Goal: Task Accomplishment & Management: Manage account settings

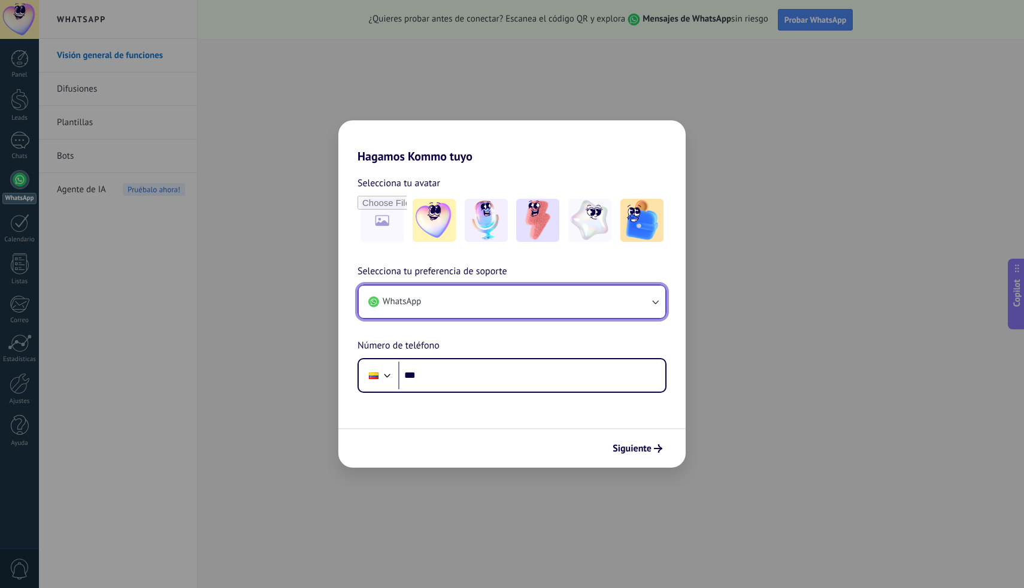
click at [653, 302] on icon "button" at bounding box center [655, 302] width 12 height 12
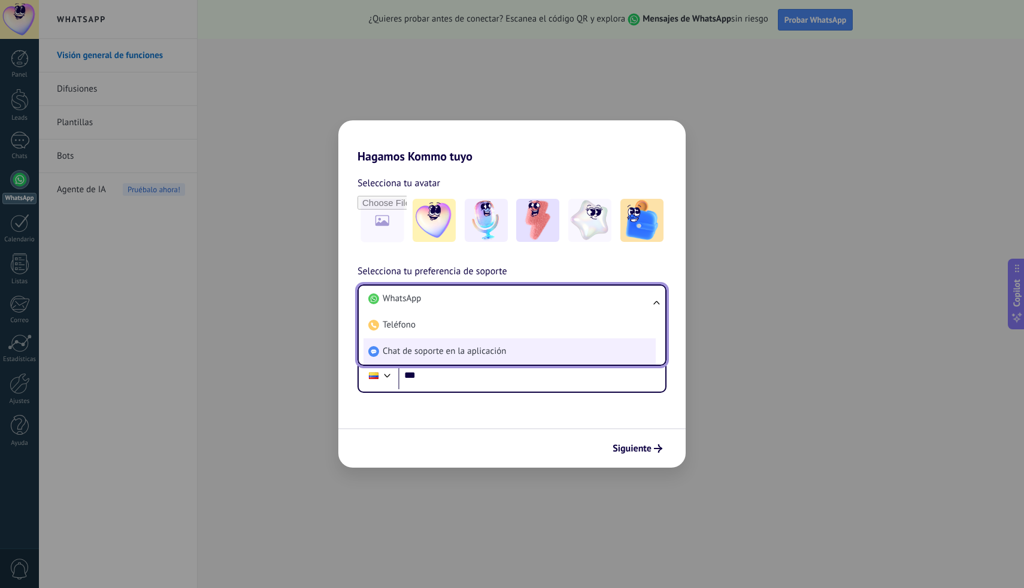
click at [475, 350] on span "Chat de soporte en la aplicación" at bounding box center [444, 351] width 123 height 12
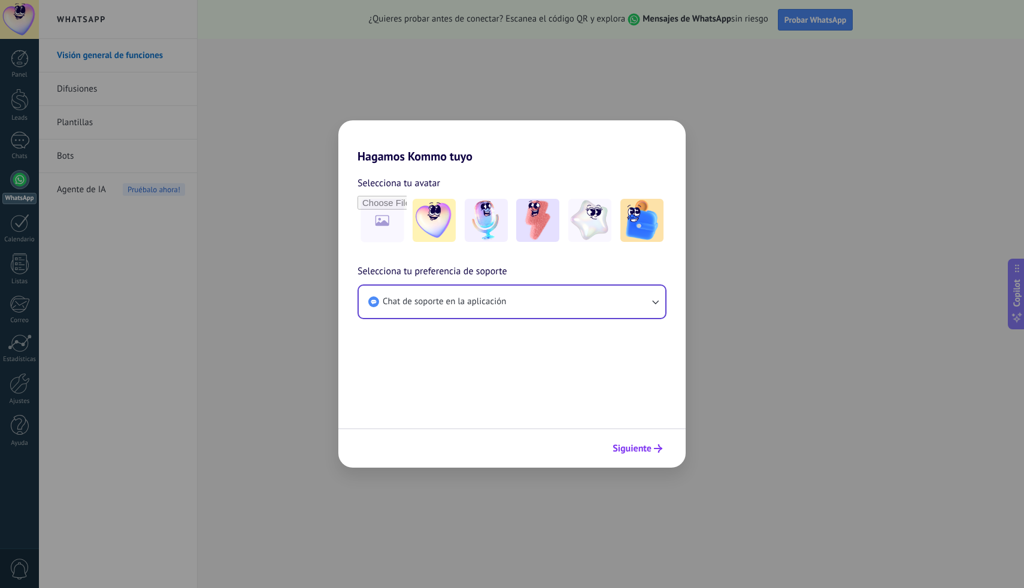
click at [635, 446] on span "Siguiente" at bounding box center [631, 448] width 39 height 8
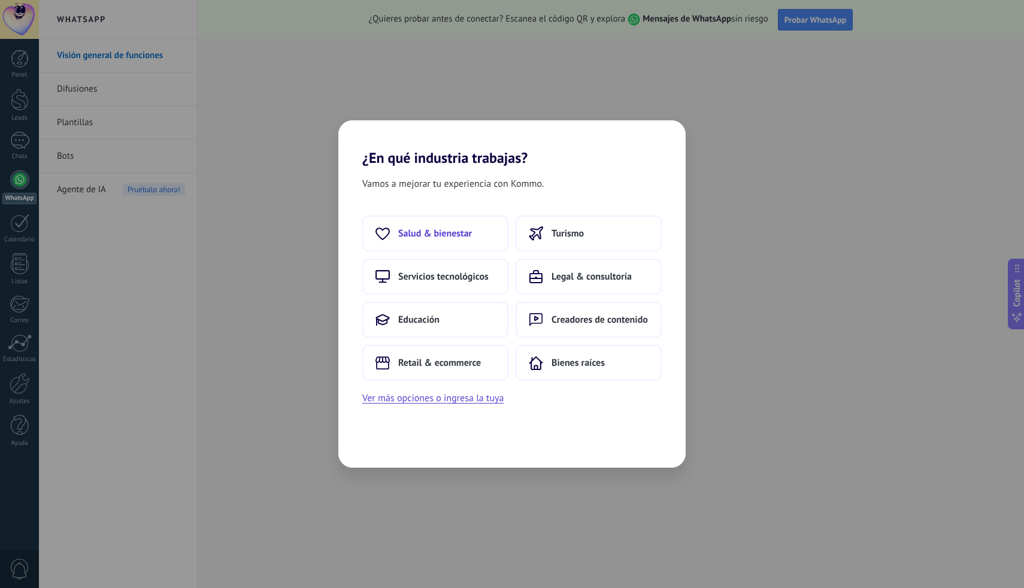
click at [425, 235] on span "Salud & bienestar" at bounding box center [435, 233] width 74 height 12
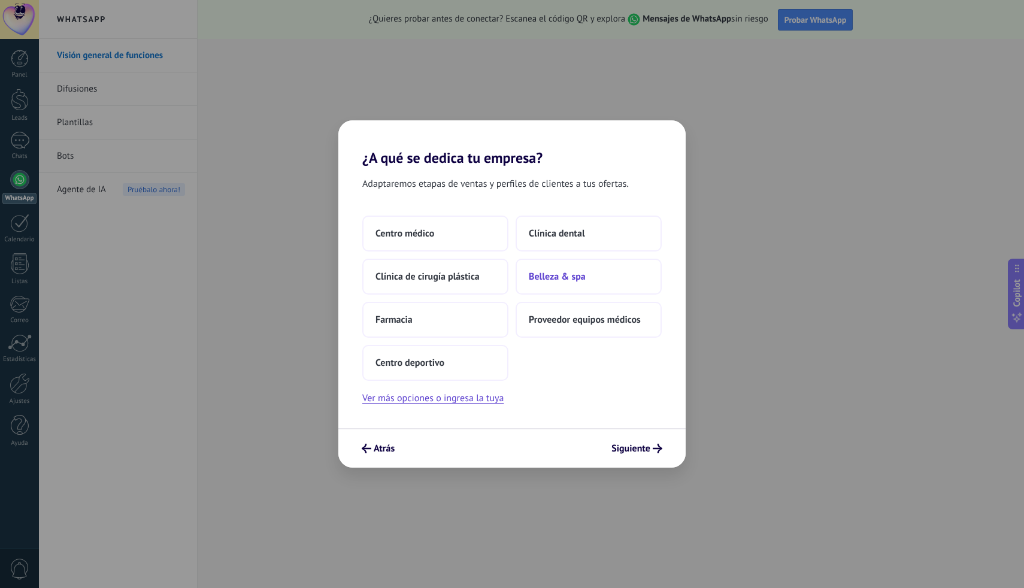
click at [562, 276] on span "Belleza & spa" at bounding box center [557, 277] width 57 height 12
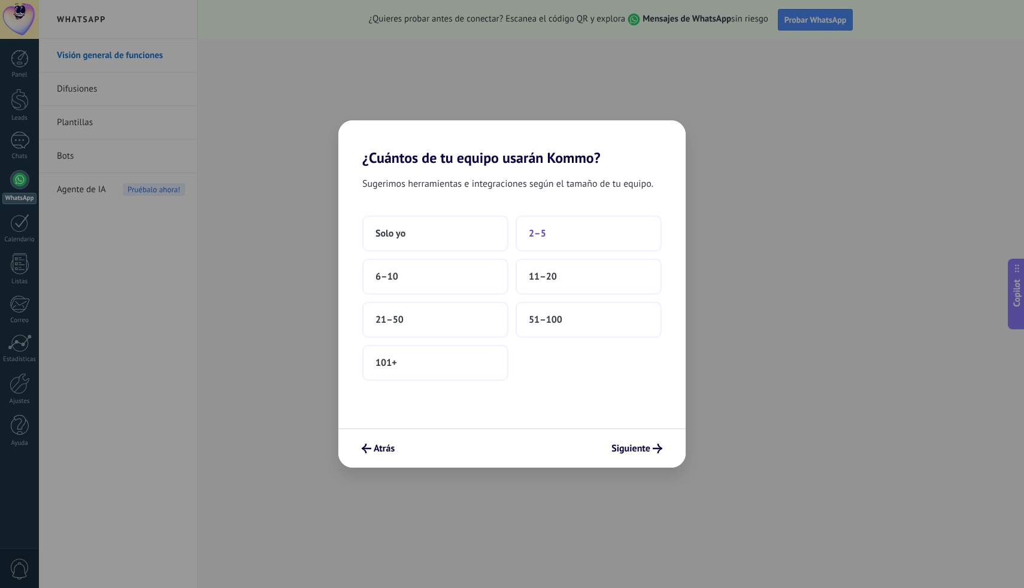
click at [553, 231] on button "2–5" at bounding box center [588, 234] width 146 height 36
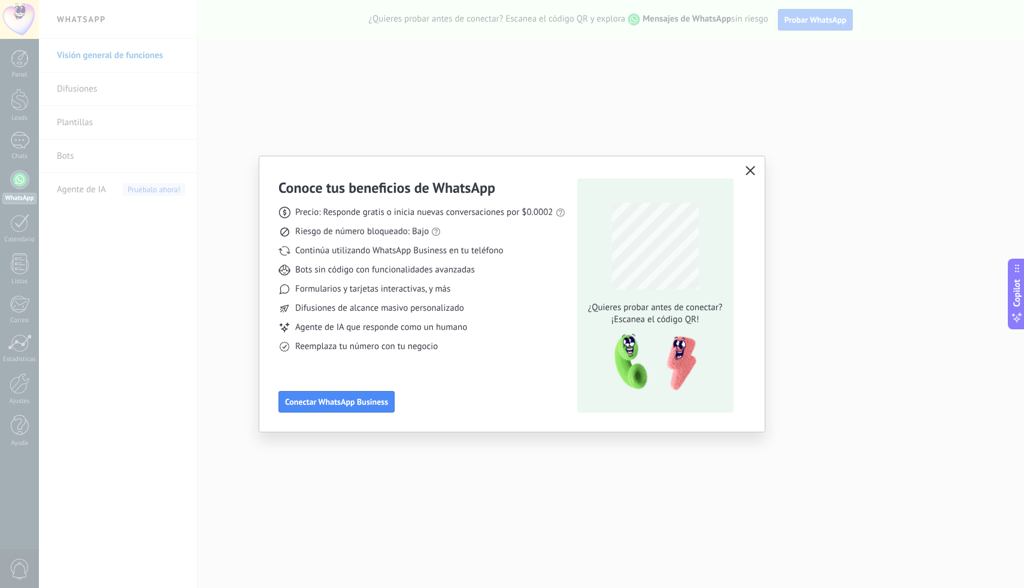
click at [750, 172] on icon "button" at bounding box center [750, 171] width 10 height 10
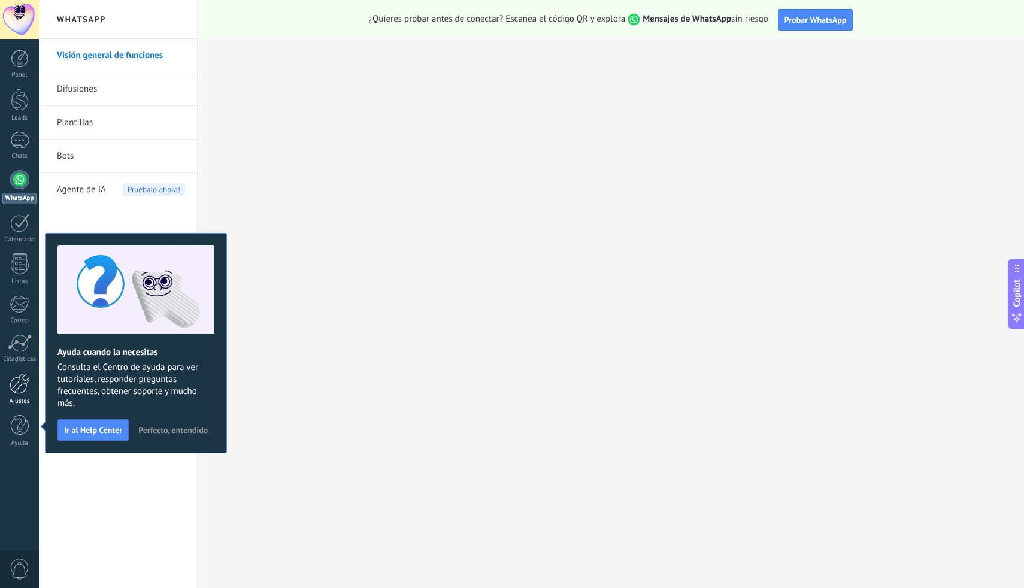
click at [19, 383] on div at bounding box center [20, 383] width 20 height 21
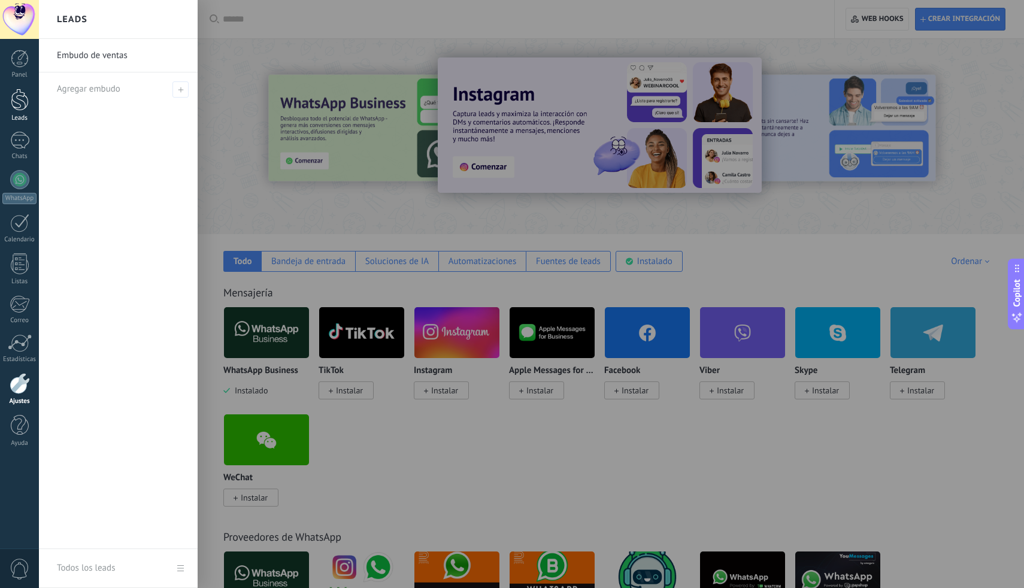
click at [22, 99] on div at bounding box center [20, 100] width 18 height 22
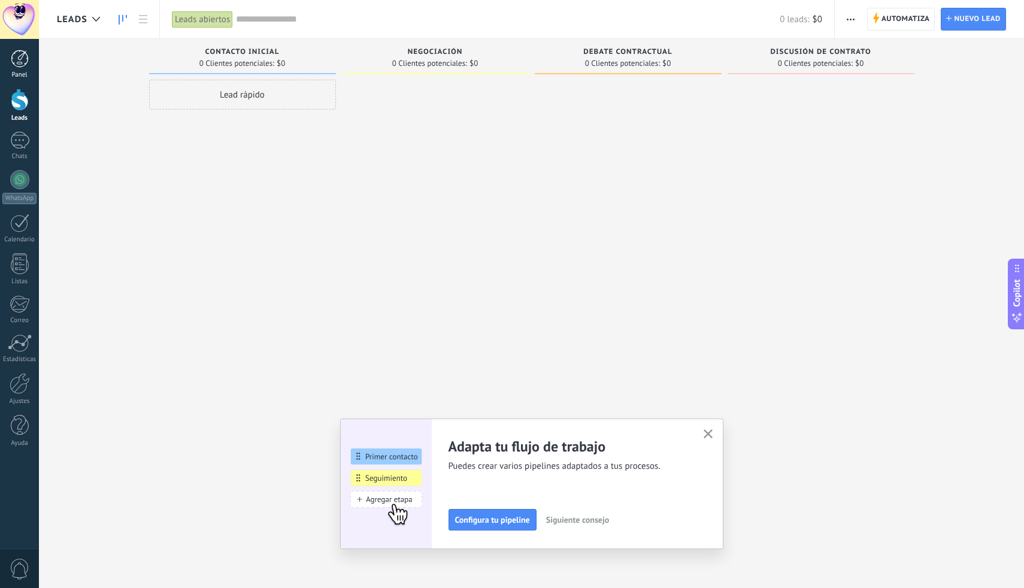
click at [18, 57] on div at bounding box center [20, 59] width 18 height 18
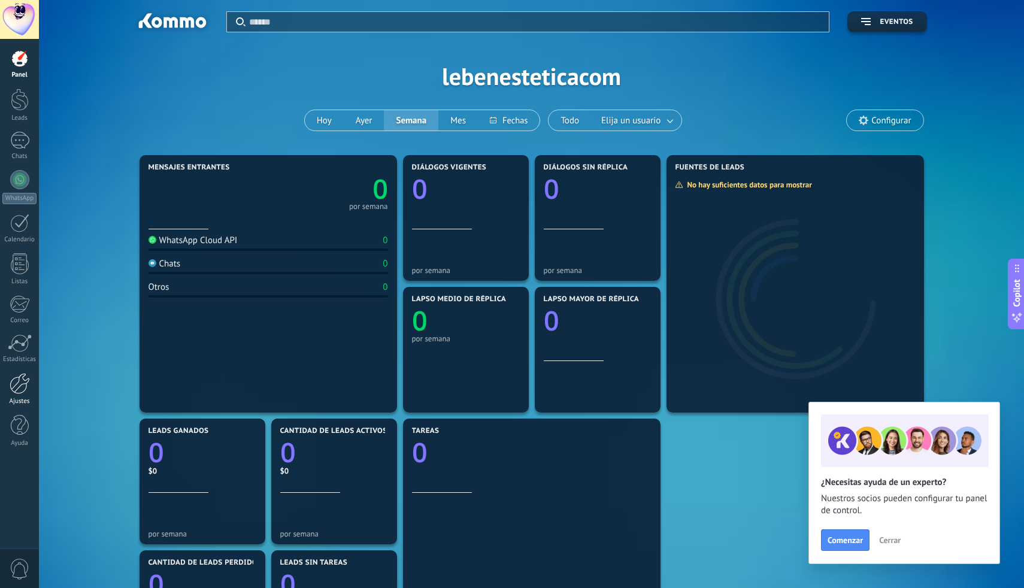
click at [19, 385] on div at bounding box center [20, 383] width 20 height 21
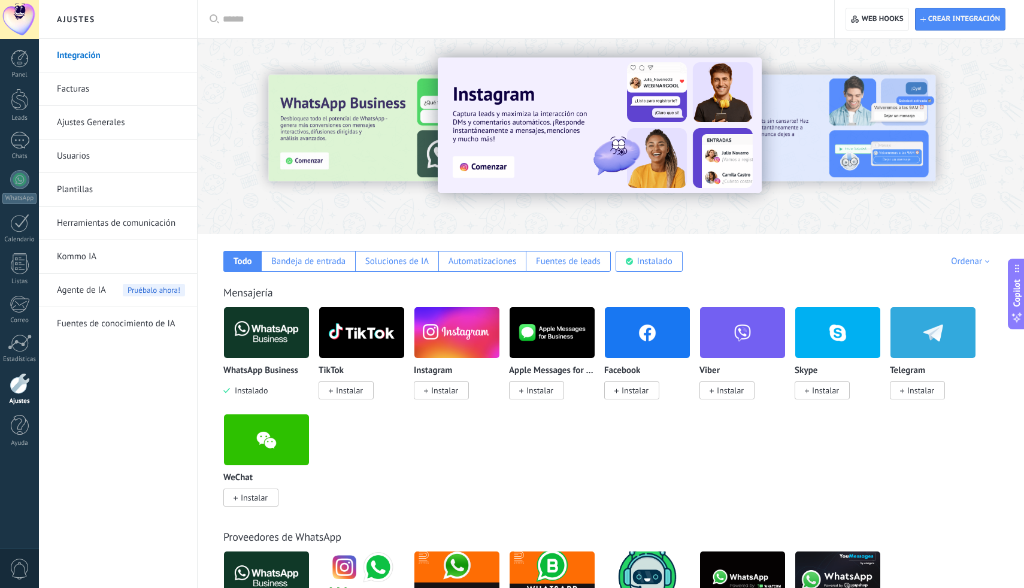
click at [93, 120] on link "Ajustes Generales" at bounding box center [121, 123] width 128 height 34
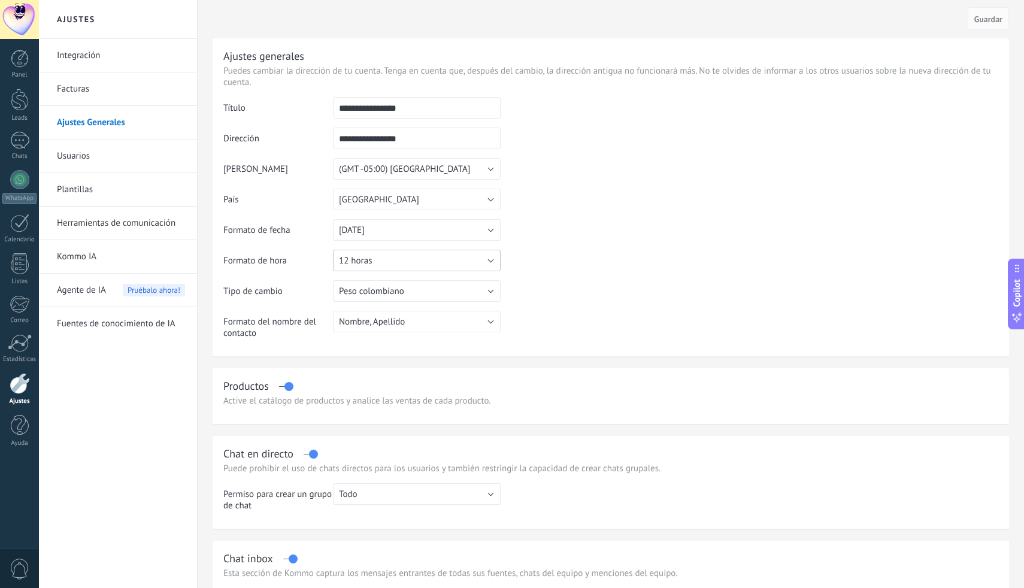
click at [492, 263] on button "12 horas" at bounding box center [417, 261] width 168 height 22
click at [354, 259] on span "24 horas" at bounding box center [411, 260] width 171 height 11
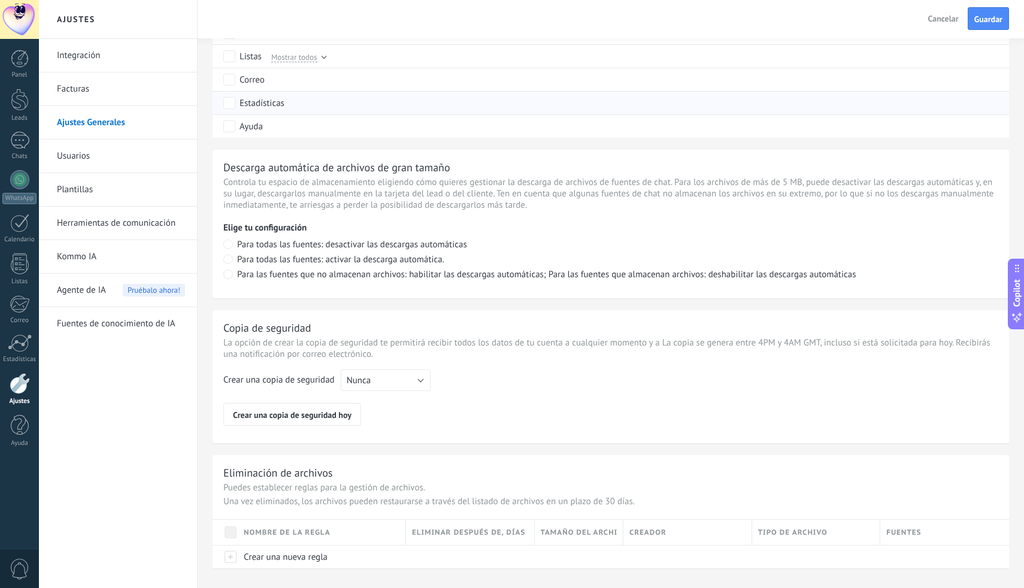
scroll to position [739, 0]
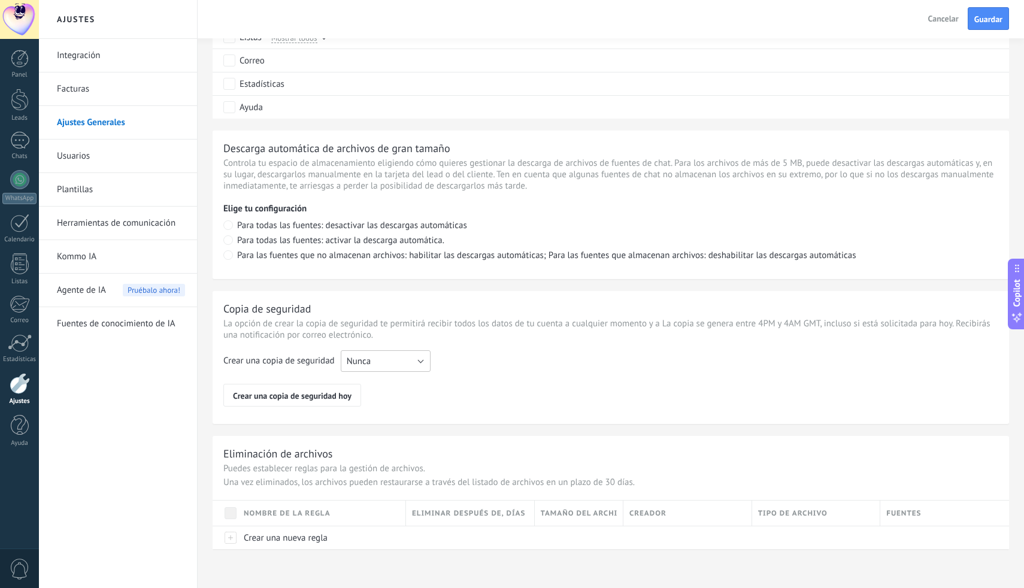
click at [421, 362] on button "Nunca" at bounding box center [386, 361] width 90 height 22
click at [396, 384] on div "Crear una copia de seguridad Nunca Cada semana Cada mes Nunca Crear una copia d…" at bounding box center [610, 378] width 775 height 56
click at [421, 358] on button "Nunca" at bounding box center [386, 361] width 90 height 22
click at [383, 381] on span "Cada semana" at bounding box center [379, 381] width 93 height 11
click at [990, 20] on span "Guardar" at bounding box center [988, 19] width 28 height 8
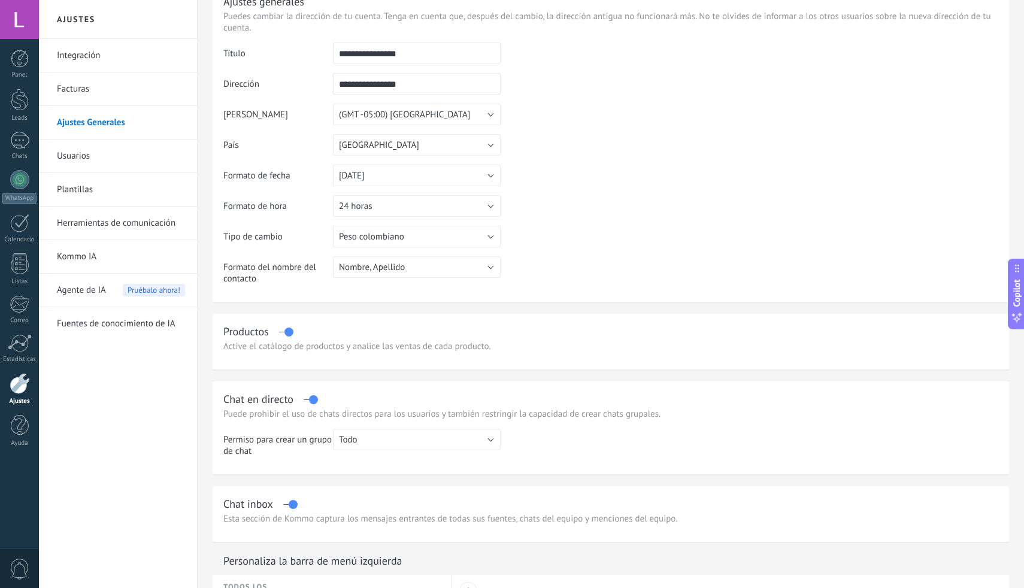
scroll to position [55, 0]
click at [17, 19] on div at bounding box center [19, 19] width 39 height 39
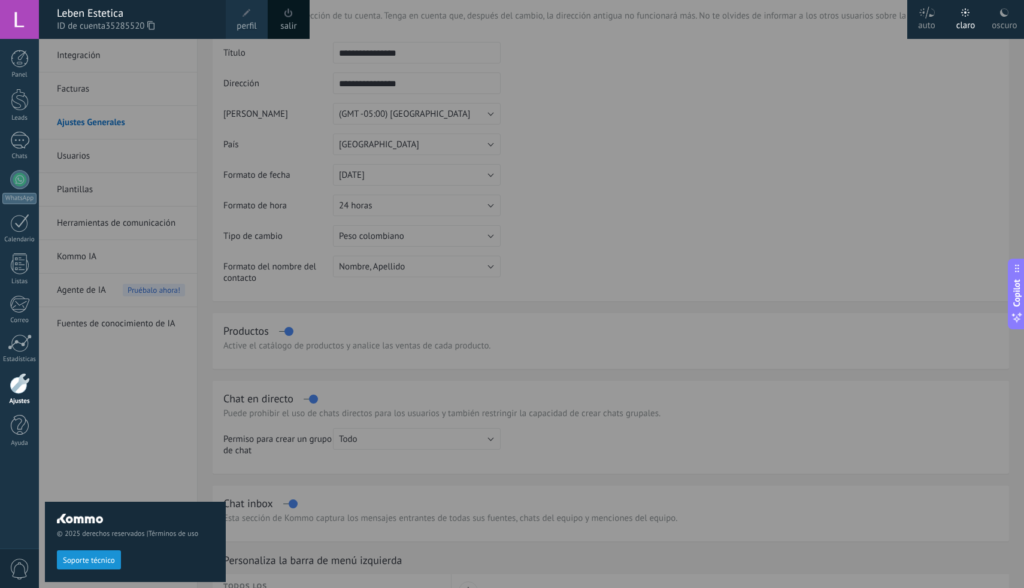
click at [247, 14] on span at bounding box center [246, 13] width 8 height 8
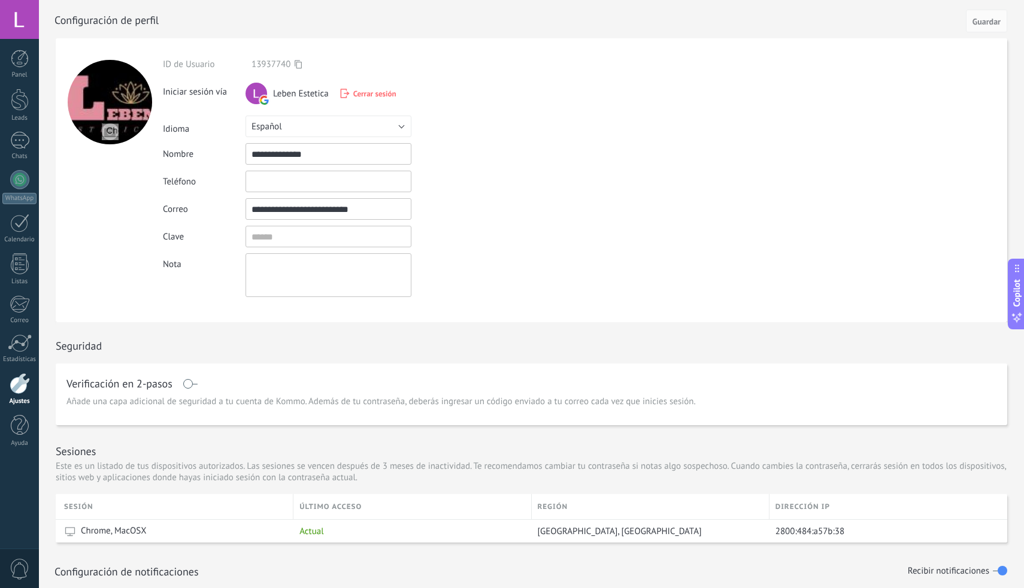
click at [116, 135] on input "file" at bounding box center [110, 131] width 17 height 17
click at [572, 187] on form "**********" at bounding box center [531, 180] width 951 height 284
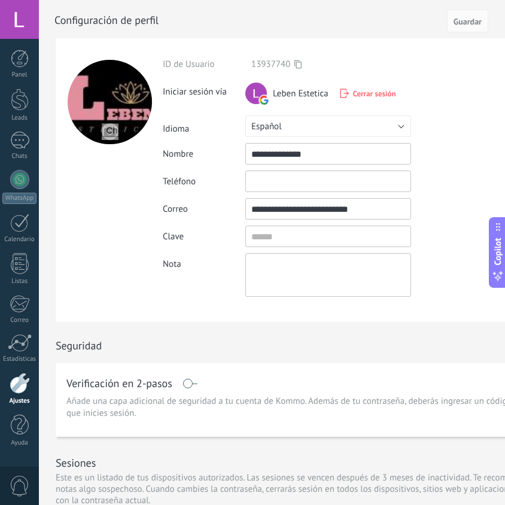
click at [116, 224] on div at bounding box center [109, 180] width 107 height 284
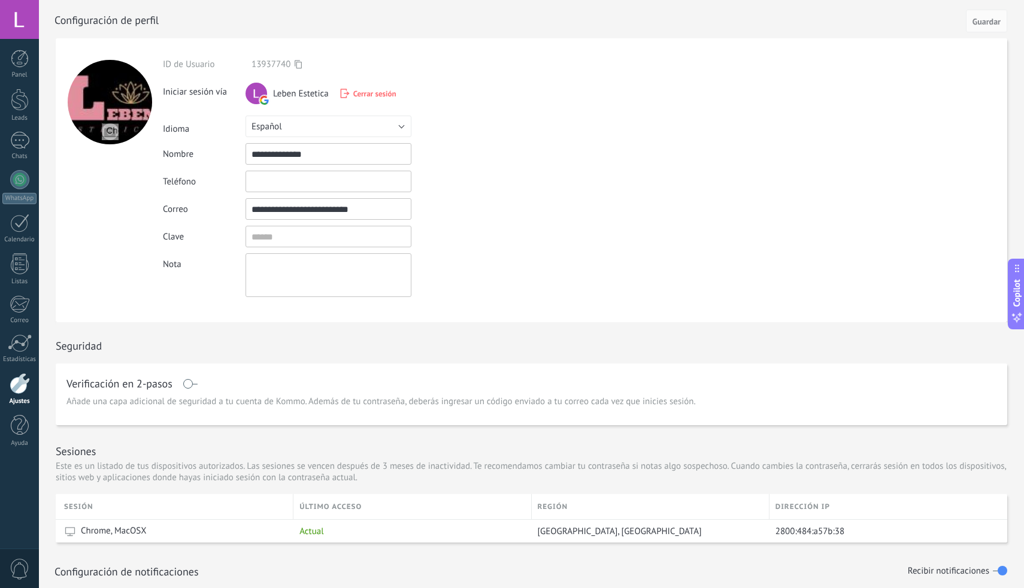
click at [16, 381] on div at bounding box center [20, 383] width 20 height 21
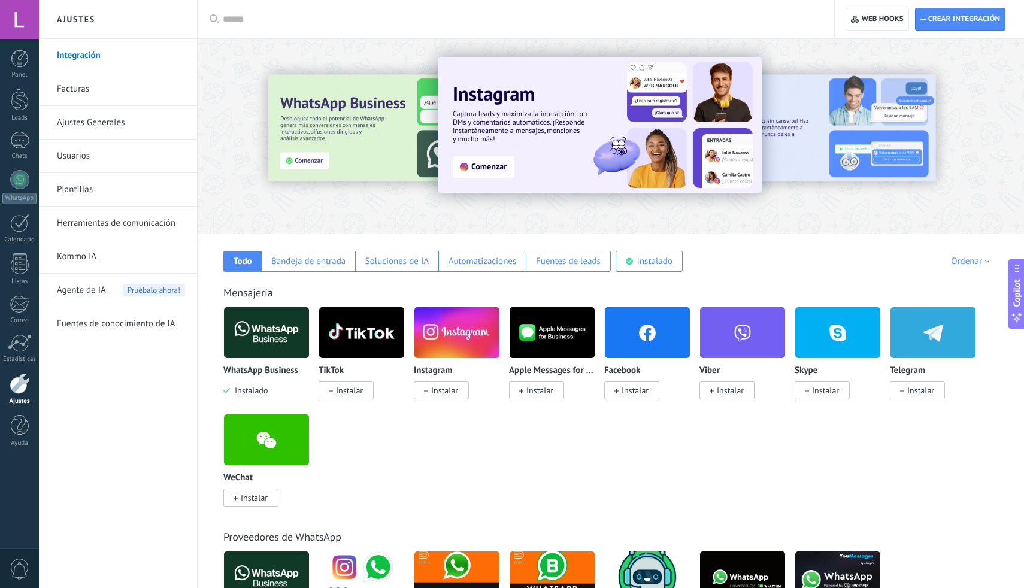
click at [77, 152] on link "Usuarios" at bounding box center [121, 156] width 128 height 34
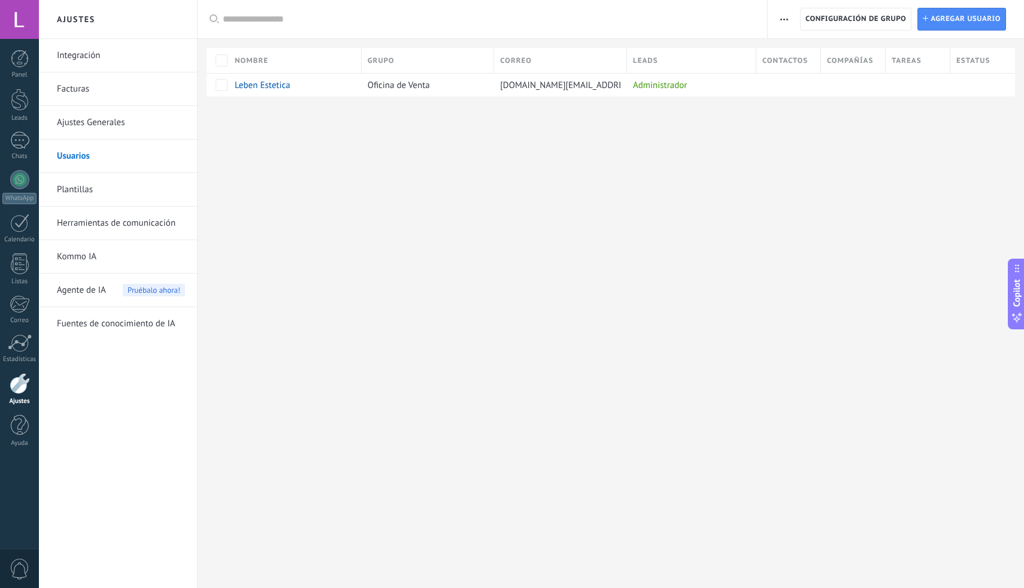
click at [101, 56] on link "Integración" at bounding box center [121, 56] width 128 height 34
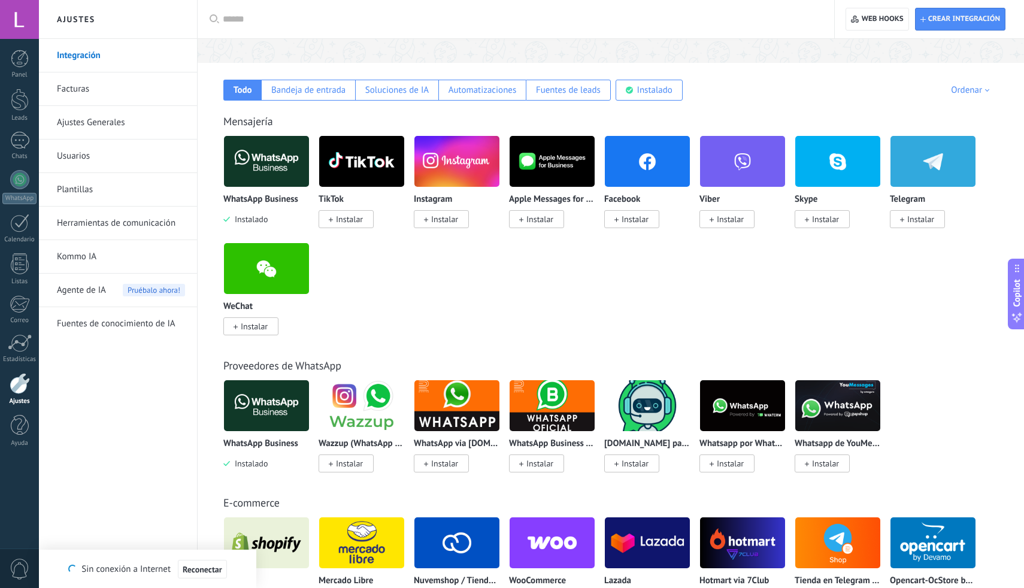
scroll to position [214, 0]
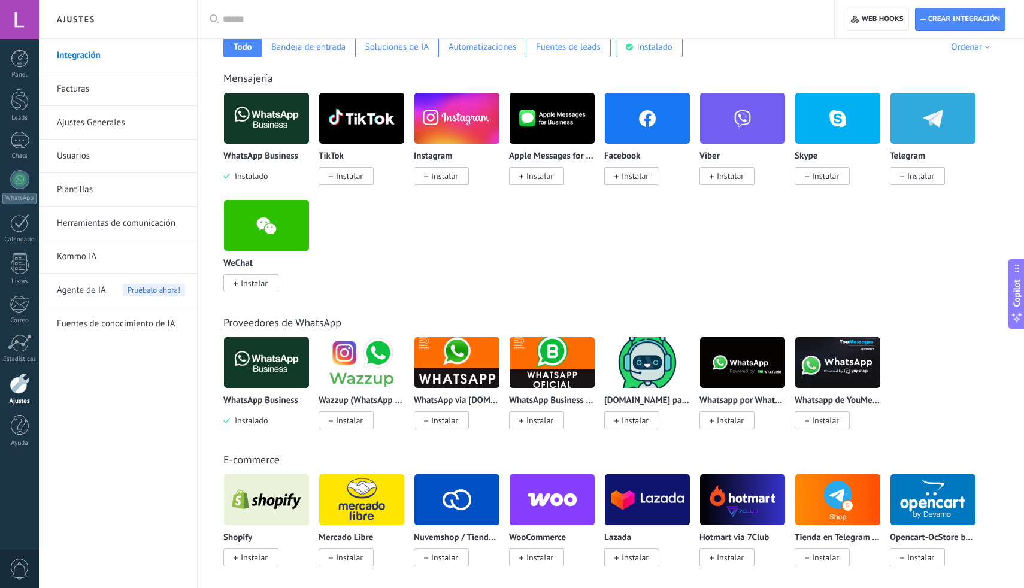
click at [259, 121] on img at bounding box center [266, 118] width 85 height 58
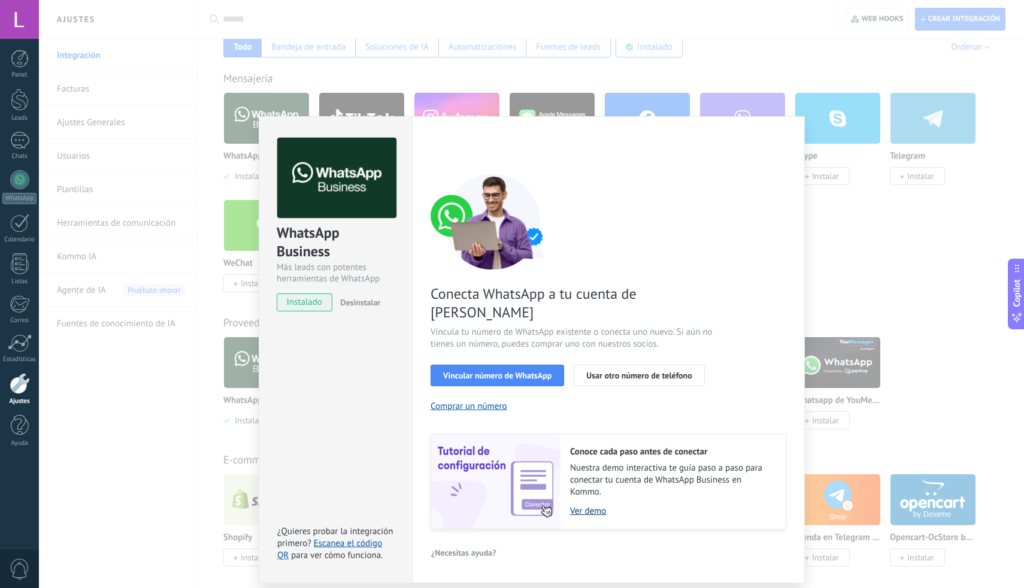
click at [586, 505] on link "Ver demo" at bounding box center [672, 510] width 204 height 11
